Goal: Task Accomplishment & Management: Complete application form

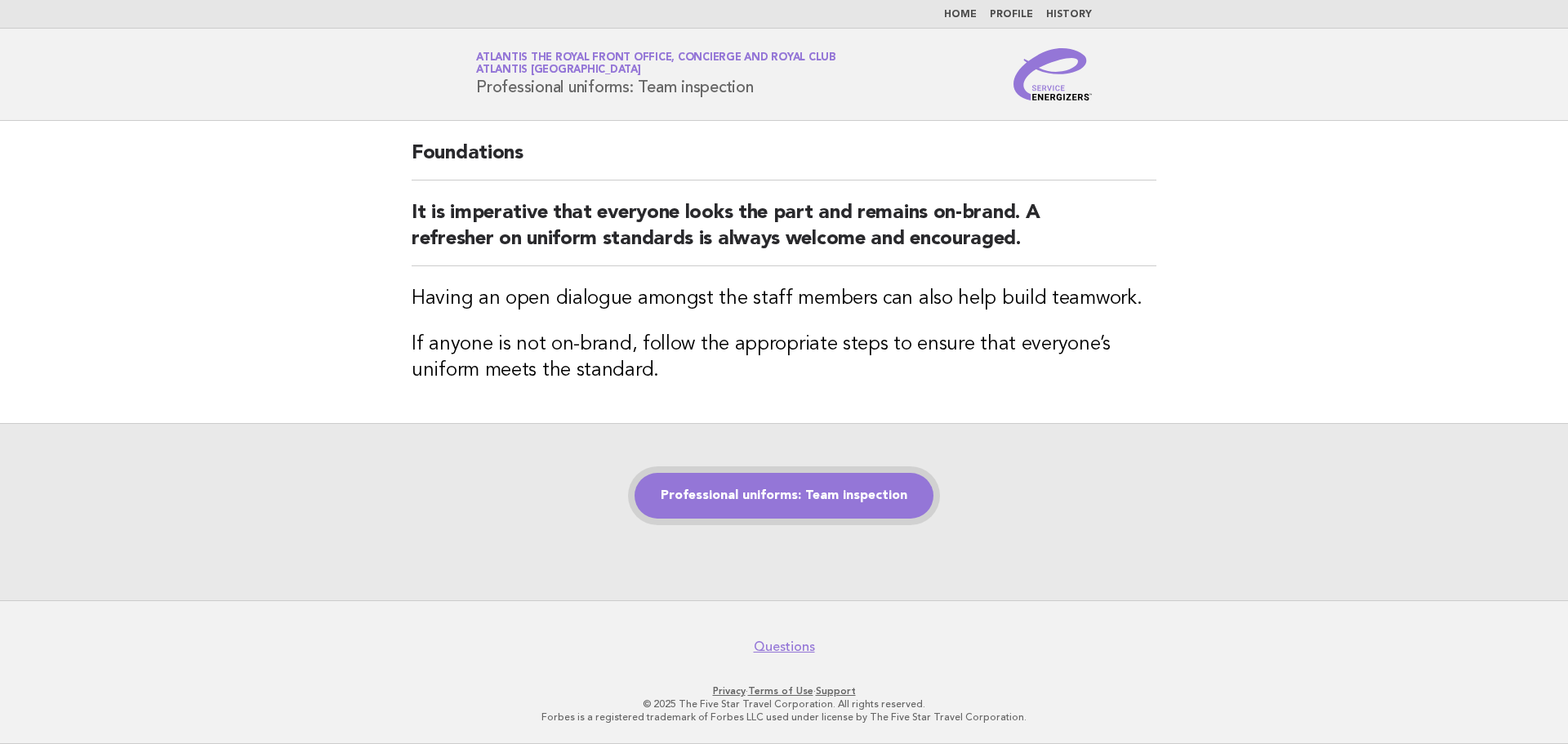
click at [723, 490] on link "Professional uniforms: Team inspection" at bounding box center [784, 495] width 299 height 46
click at [730, 502] on link "Professional uniforms: Team inspection" at bounding box center [784, 495] width 299 height 46
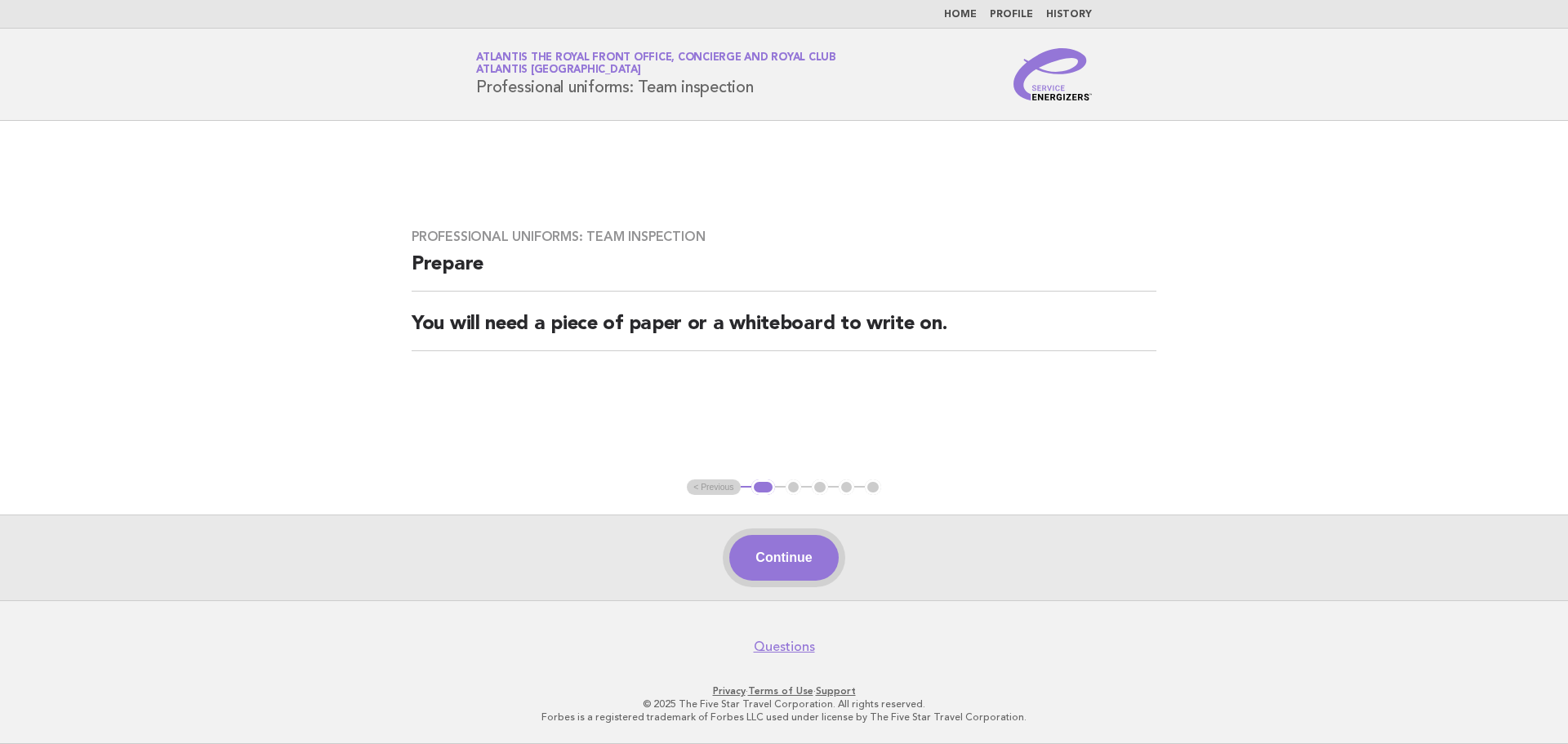
click at [791, 555] on button "Continue" at bounding box center [783, 558] width 109 height 46
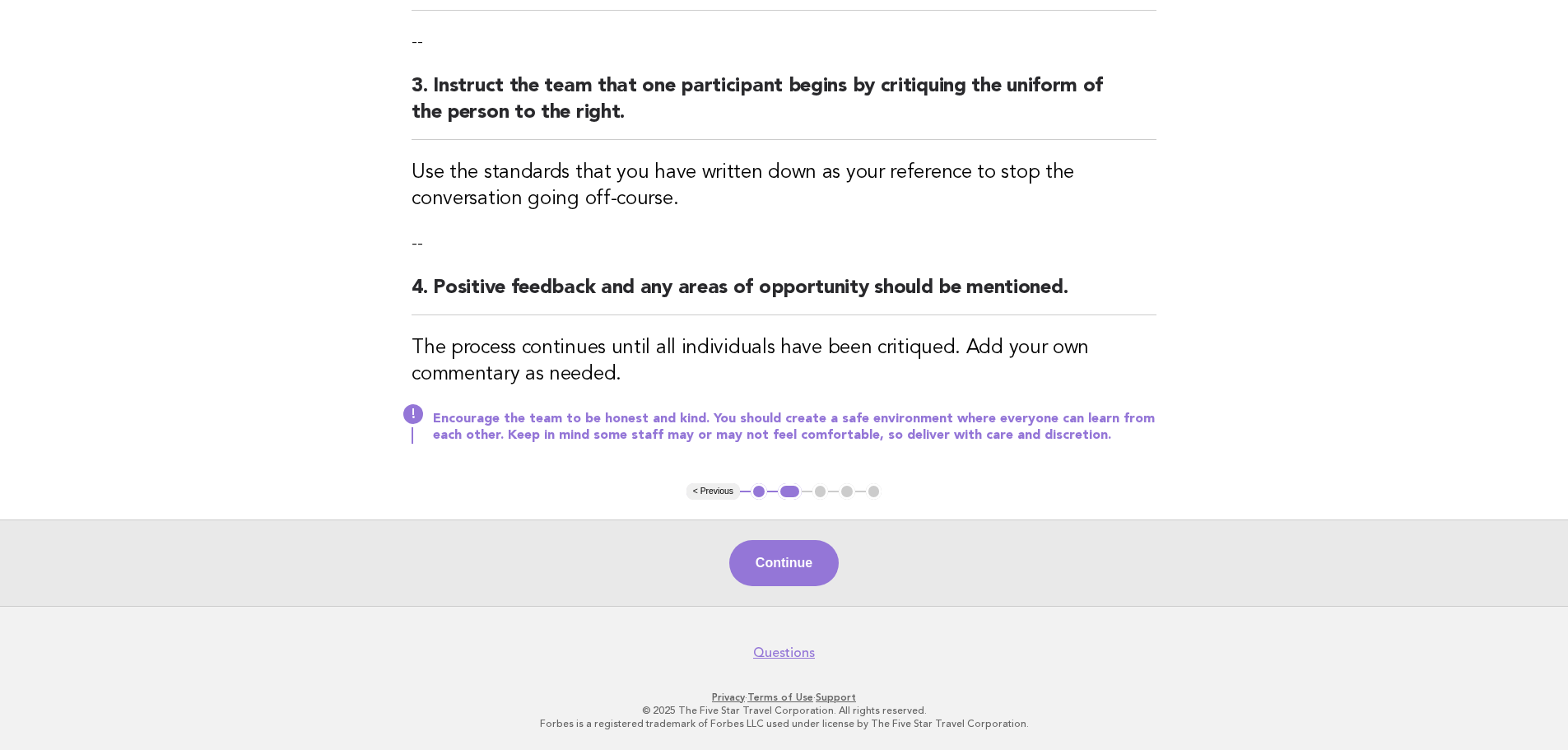
click at [830, 607] on footer "Questions Privacy · Terms of Use · Support © 2025 The Five Star Travel Corporat…" at bounding box center [784, 679] width 1568 height 145
click at [815, 574] on button "Continue" at bounding box center [784, 563] width 110 height 46
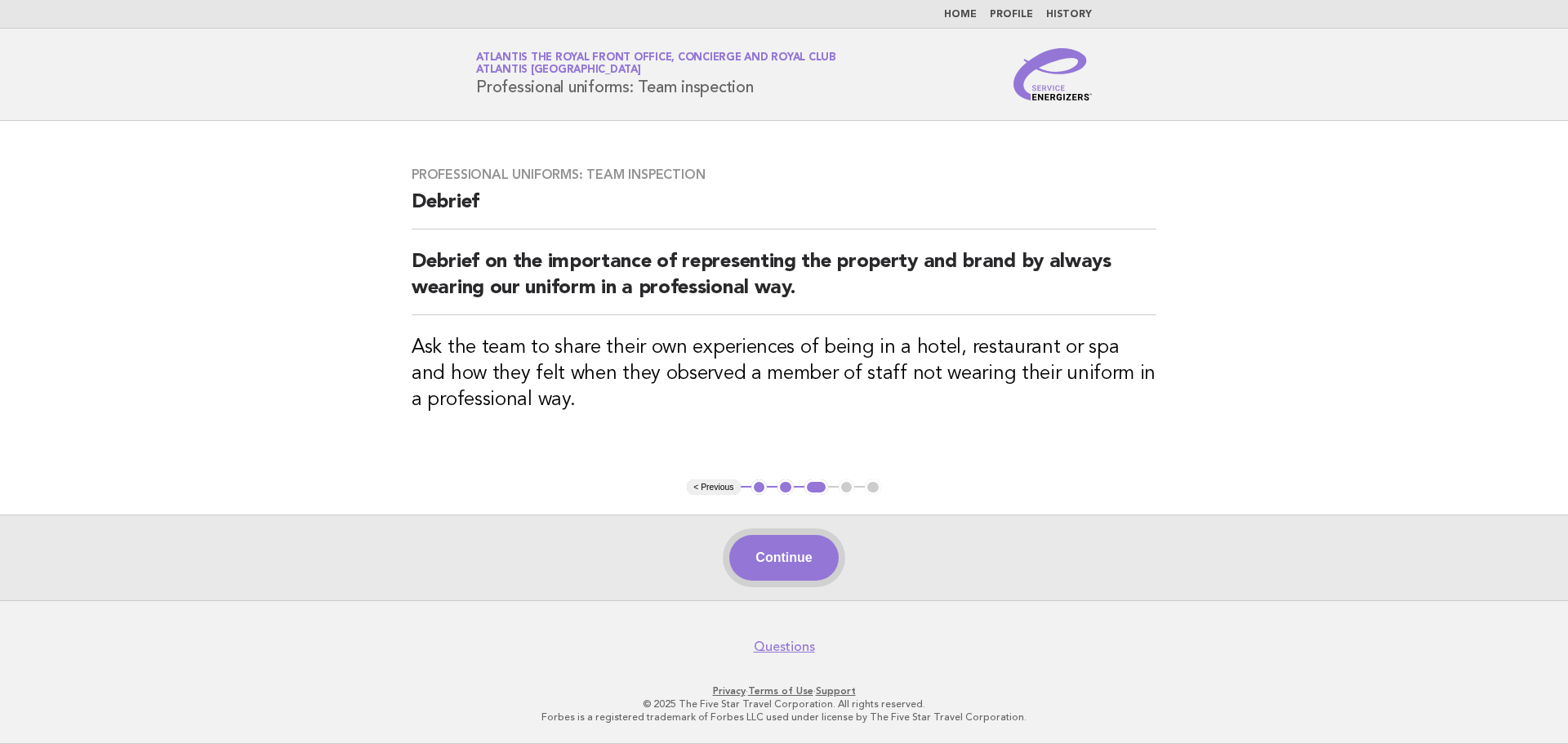
click at [816, 556] on button "Continue" at bounding box center [783, 558] width 109 height 46
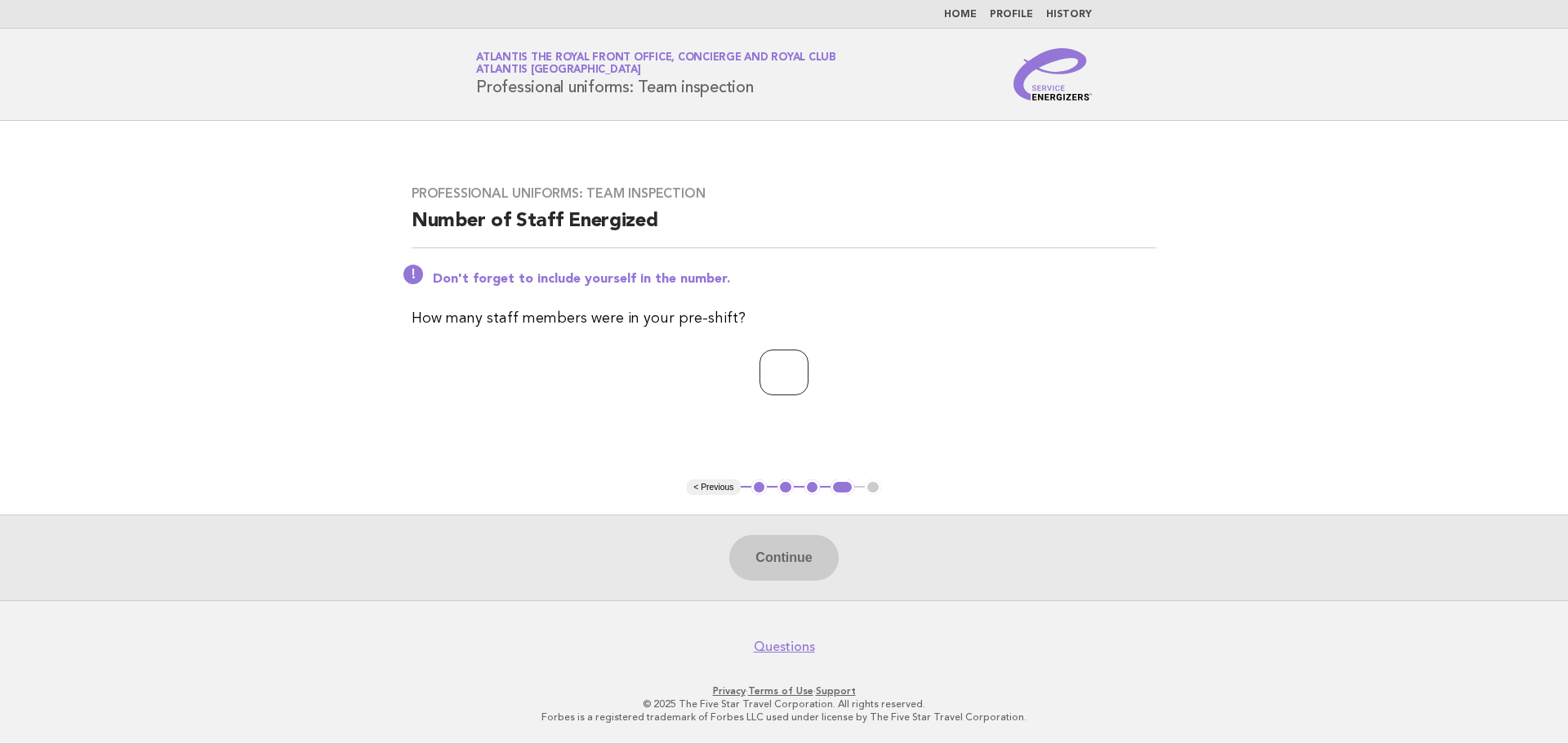
click at [768, 373] on input "number" at bounding box center [784, 372] width 49 height 46
type input "*"
click at [778, 547] on button "Continue" at bounding box center [783, 558] width 109 height 46
